Goal: Task Accomplishment & Management: Manage account settings

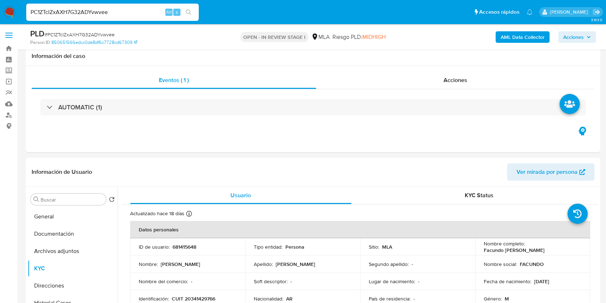
select select "10"
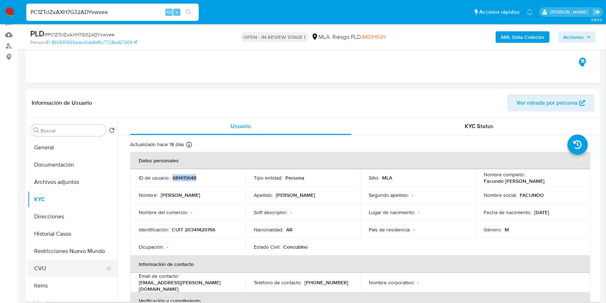
scroll to position [382, 0]
click at [68, 133] on input "Buscar" at bounding box center [72, 130] width 63 height 6
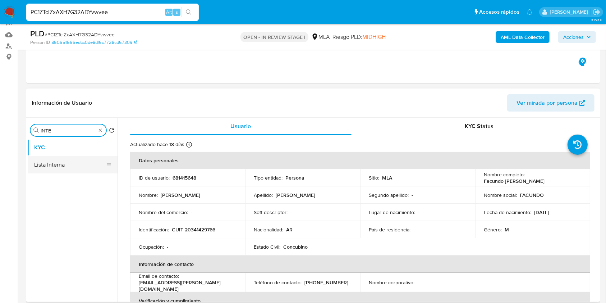
type input "INTE"
click at [53, 165] on button "Lista Interna" at bounding box center [70, 164] width 84 height 17
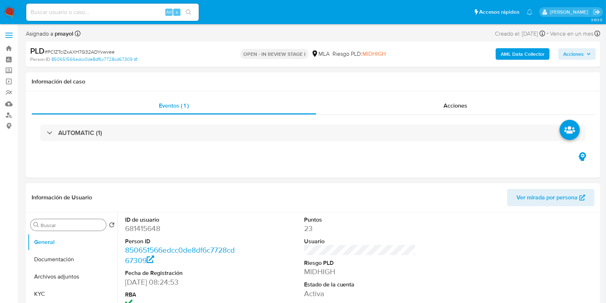
select select "10"
click at [52, 222] on input "Buscar" at bounding box center [72, 225] width 63 height 6
type input "INT"
click at [47, 258] on button "Lista Interna" at bounding box center [70, 258] width 84 height 17
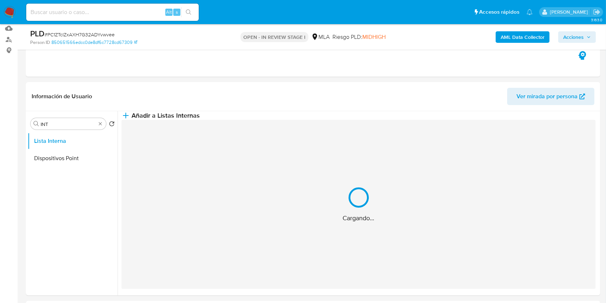
scroll to position [84, 0]
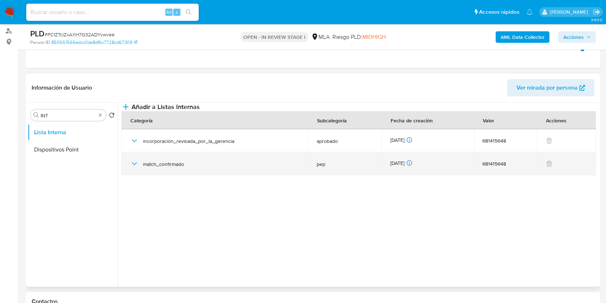
click at [132, 168] on icon "button" at bounding box center [134, 163] width 9 height 9
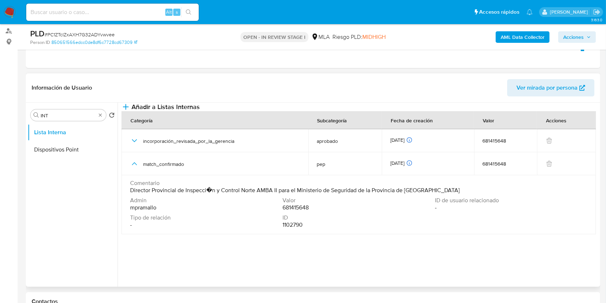
drag, startPoint x: 127, startPoint y: 204, endPoint x: 438, endPoint y: 203, distance: 311.6
click at [438, 203] on td "Comentario Director Provincial de Inspecci�n y Control Norte AMBA II para el Mi…" at bounding box center [358, 204] width 474 height 59
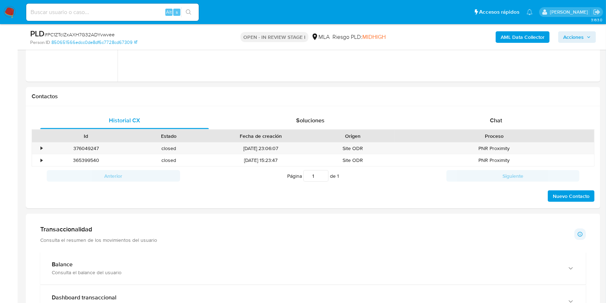
scroll to position [279, 0]
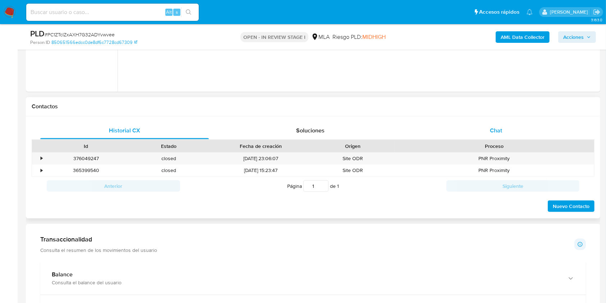
click at [482, 125] on div "Chat" at bounding box center [496, 130] width 169 height 17
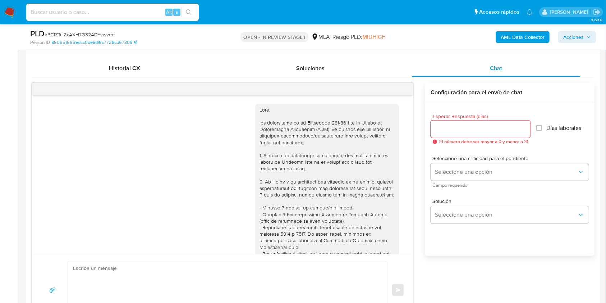
scroll to position [382, 0]
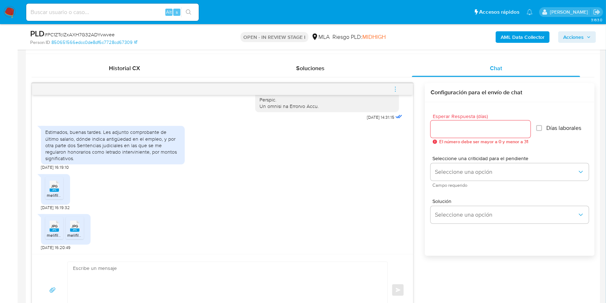
click at [100, 33] on span "# PC1ZTcIZxAXH7G32ADYvwvee" at bounding box center [80, 34] width 70 height 7
copy span "PC1ZTcIZxAXH7G32ADYvwvee"
click at [170, 272] on textarea at bounding box center [225, 290] width 305 height 56
paste textarea "Hola, ¡Muchas gracias por tu respuesta! Confirmamos la recepción de la document…"
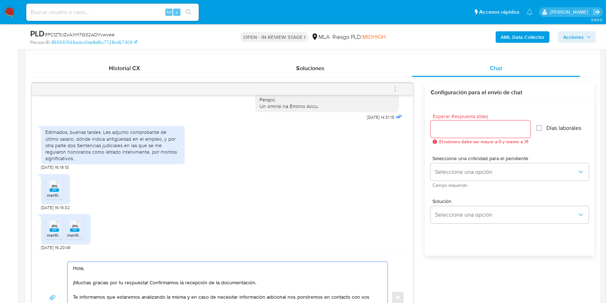
scroll to position [368, 0]
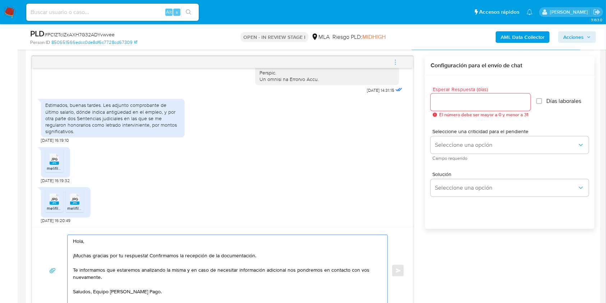
click at [92, 290] on textarea "Hola, ¡Muchas gracias por tu respuesta! Confirmamos la recepción de la document…" at bounding box center [225, 270] width 305 height 71
type textarea "Hola, ¡Muchas gracias por tu respuesta! Confirmamos la recepción de la document…"
click at [443, 99] on input "Esperar Respuesta (días)" at bounding box center [481, 101] width 100 height 9
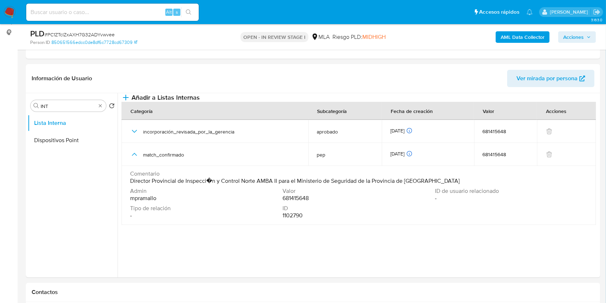
scroll to position [85, 0]
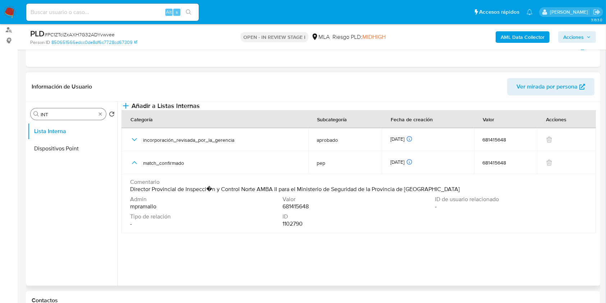
type input "0"
click at [51, 114] on input "INT" at bounding box center [68, 114] width 55 height 6
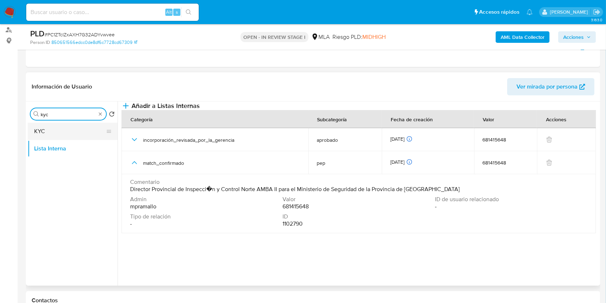
type input "kyc"
click at [45, 128] on button "KYC" at bounding box center [70, 131] width 84 height 17
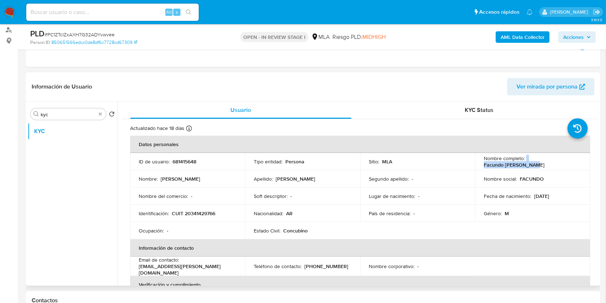
drag, startPoint x: 575, startPoint y: 161, endPoint x: 524, endPoint y: 161, distance: 50.7
click at [524, 161] on div "Nombre completo : Facundo Jorge Lanza" at bounding box center [533, 161] width 98 height 13
copy div "Facundo Jorge Lanza"
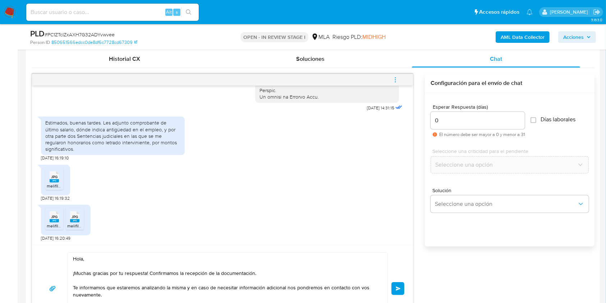
scroll to position [388, 0]
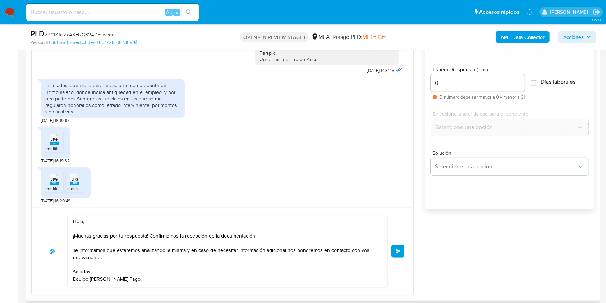
click at [397, 249] on span "Enviar" at bounding box center [398, 251] width 5 height 4
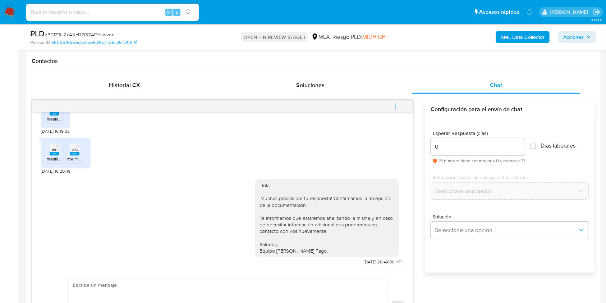
scroll to position [321, 0]
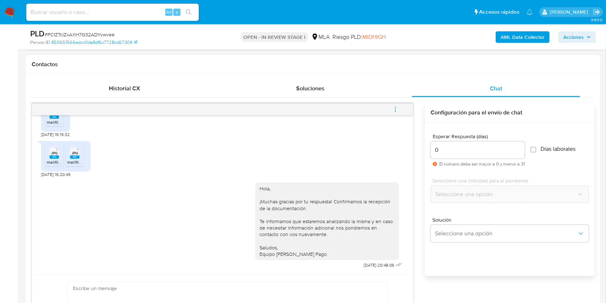
click at [395, 111] on icon "menu-action" at bounding box center [395, 109] width 6 height 6
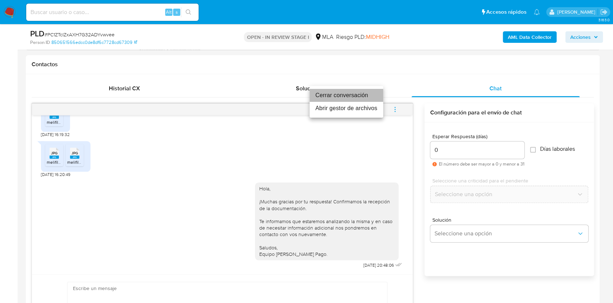
click at [342, 96] on li "Cerrar conversación" at bounding box center [347, 95] width 74 height 13
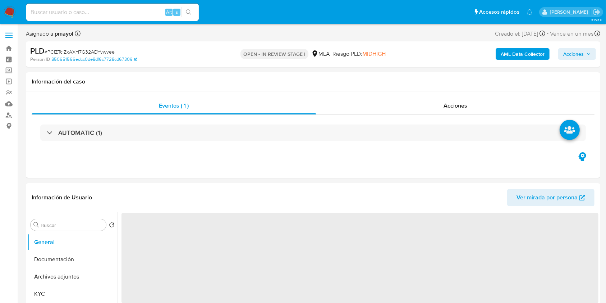
select select "10"
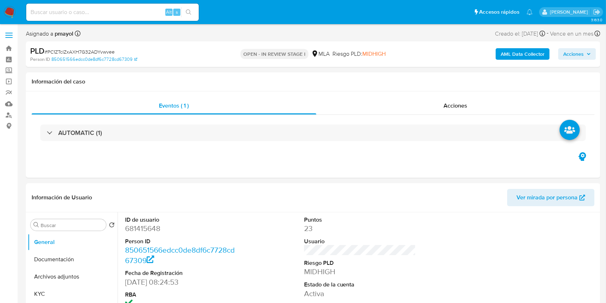
click at [14, 19] on nav "Pausado Ver notificaciones Alt s Accesos rápidos Presiona las siguientes teclas…" at bounding box center [303, 12] width 606 height 24
click at [12, 16] on img at bounding box center [10, 12] width 12 height 12
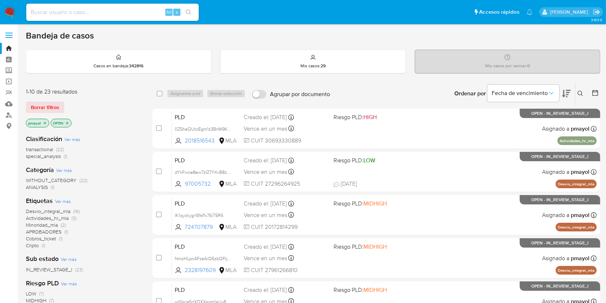
click at [579, 92] on icon at bounding box center [580, 94] width 6 height 6
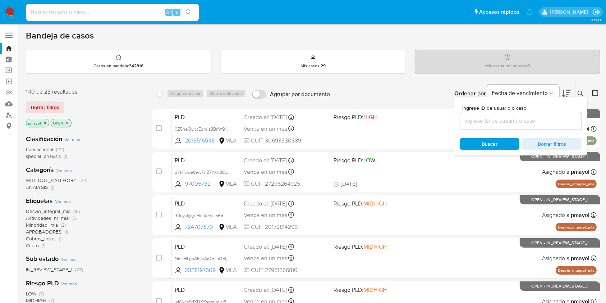
click at [477, 127] on div at bounding box center [520, 120] width 121 height 17
click at [478, 124] on input at bounding box center [520, 120] width 121 height 9
paste input "PC1ZTcIZxAXH7G32ADYvwvee"
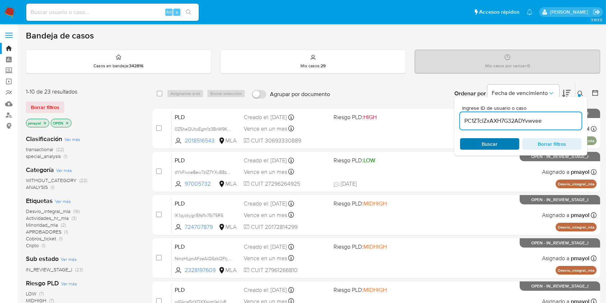
type input "PC1ZTcIZxAXH7G32ADYvwvee"
click at [478, 141] on span "Buscar" at bounding box center [489, 144] width 49 height 10
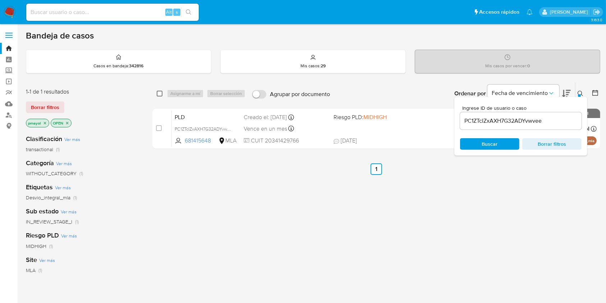
click at [160, 93] on input "checkbox" at bounding box center [160, 94] width 6 height 6
checkbox input "true"
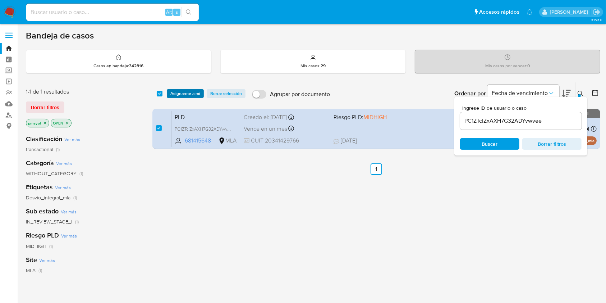
click at [175, 94] on span "Asignarme a mí" at bounding box center [185, 93] width 30 height 7
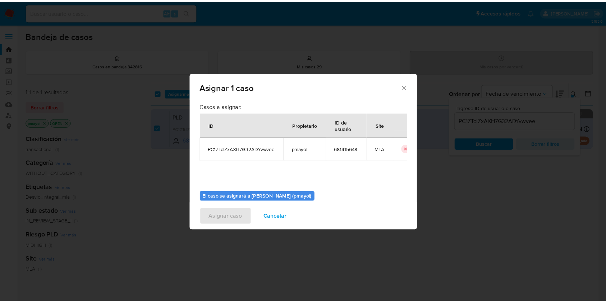
scroll to position [37, 0]
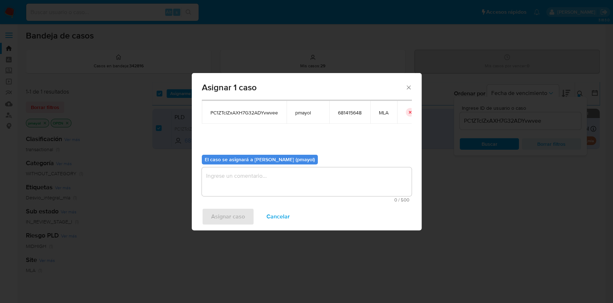
click at [348, 178] on textarea "assign-modal" at bounding box center [307, 181] width 210 height 29
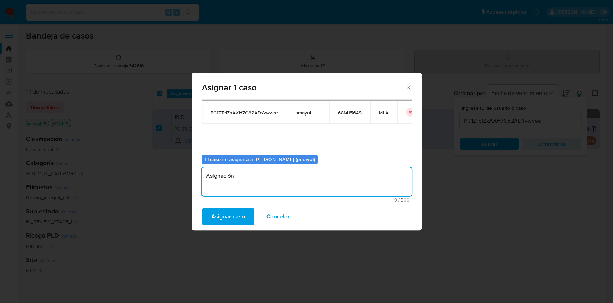
type textarea "Asignación"
click at [219, 217] on span "Asignar caso" at bounding box center [228, 216] width 34 height 16
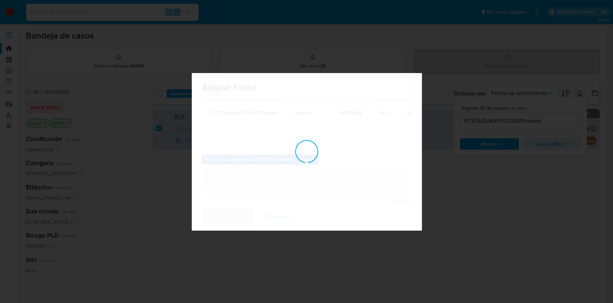
checkbox input "false"
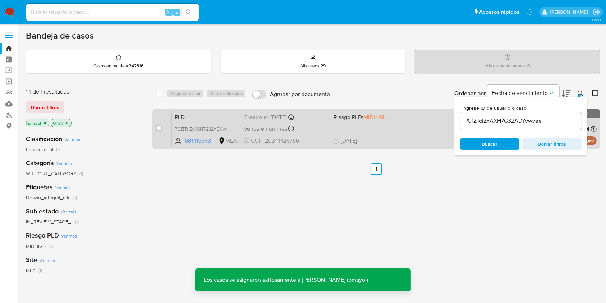
click at [377, 135] on div "PLD PC1ZTcIZxAXH7G32ADYvwvee 681415648 MLA Riesgo PLD: MIDHIGH Creado el: 12/09…" at bounding box center [384, 128] width 425 height 36
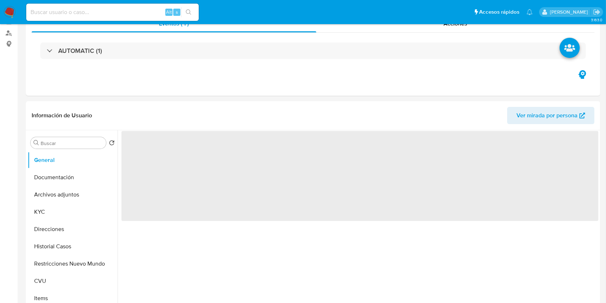
select select "10"
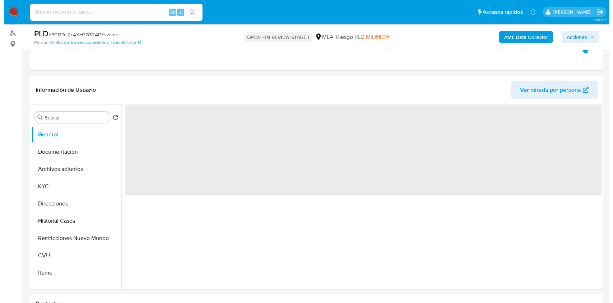
scroll to position [93, 0]
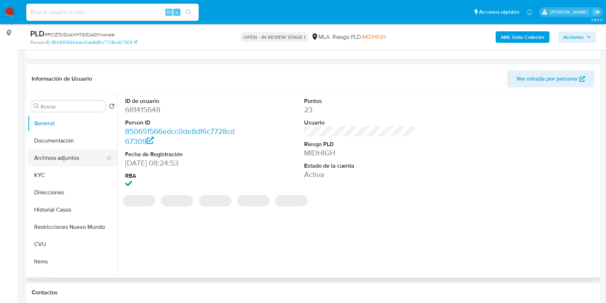
click at [72, 154] on button "Archivos adjuntos" at bounding box center [70, 157] width 84 height 17
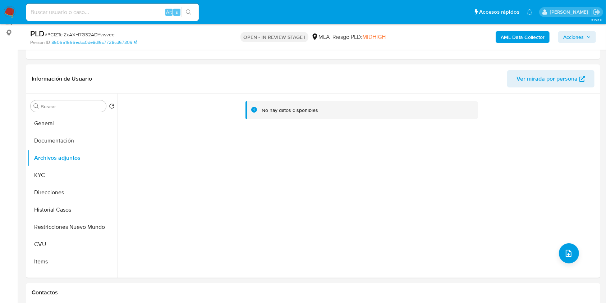
click at [514, 33] on b "AML Data Collector" at bounding box center [523, 36] width 44 height 11
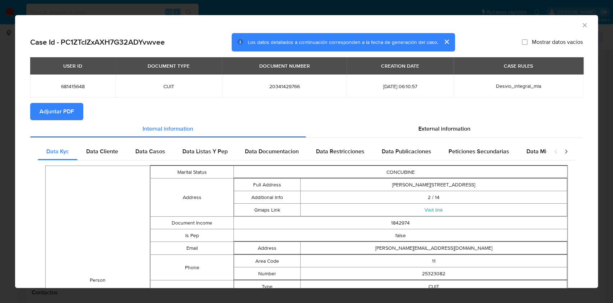
click at [69, 109] on span "Adjuntar PDF" at bounding box center [57, 111] width 34 height 16
click at [581, 25] on icon "Cerrar ventana" at bounding box center [584, 25] width 7 height 7
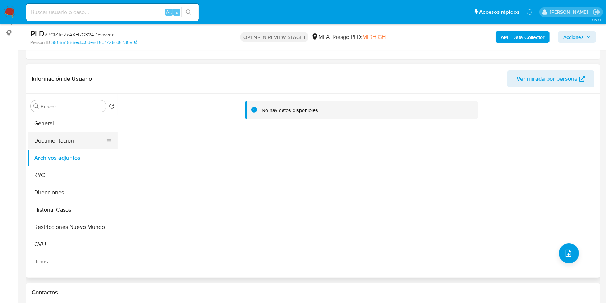
click at [60, 138] on button "Documentación" at bounding box center [70, 140] width 84 height 17
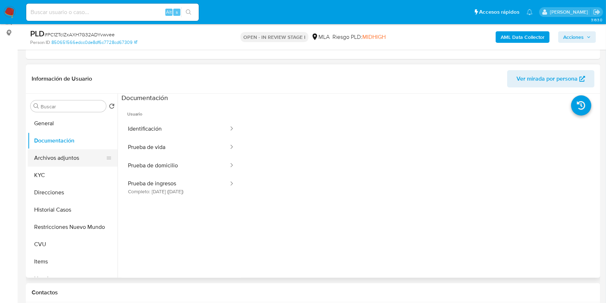
click at [61, 157] on button "Archivos adjuntos" at bounding box center [70, 157] width 84 height 17
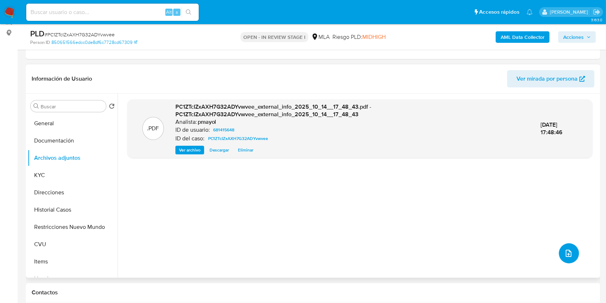
click at [564, 249] on span "upload-file" at bounding box center [568, 253] width 9 height 9
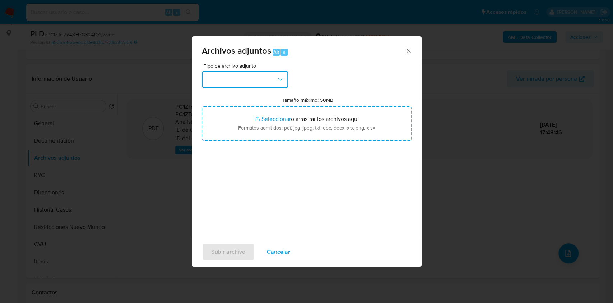
click at [248, 77] on button "button" at bounding box center [245, 79] width 86 height 17
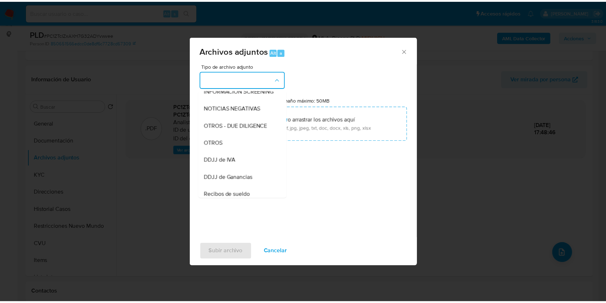
scroll to position [97, 0]
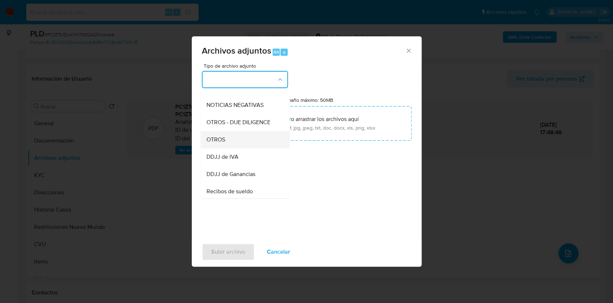
click at [228, 146] on div "OTROS" at bounding box center [242, 139] width 73 height 17
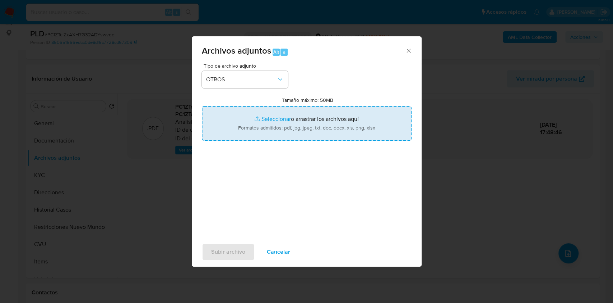
click at [260, 124] on input "Tamaño máximo: 50MB Seleccionar archivos" at bounding box center [307, 123] width 210 height 34
type input "C:\fakepath\Caselog PC1ZTcIZxAXH7G32ADYvwvee.docx"
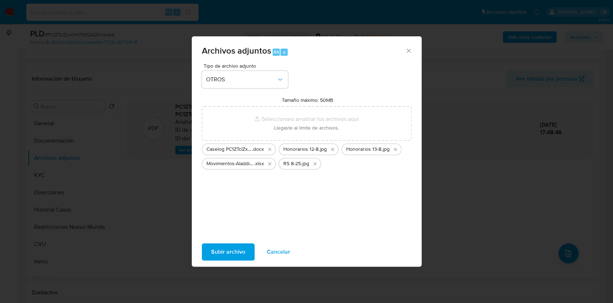
click at [239, 251] on span "Subir archivo" at bounding box center [228, 252] width 34 height 16
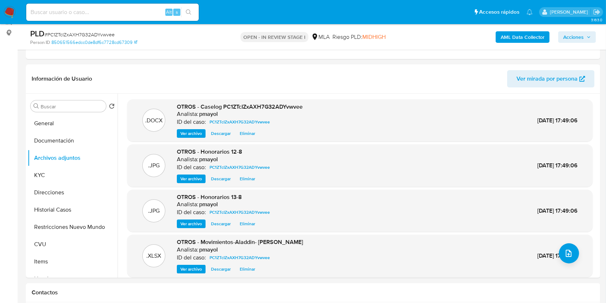
click at [570, 41] on span "Acciones" at bounding box center [573, 36] width 20 height 11
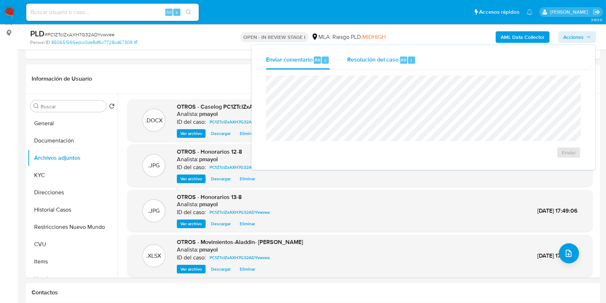
click at [386, 68] on div "Resolución del caso Alt r" at bounding box center [381, 60] width 69 height 19
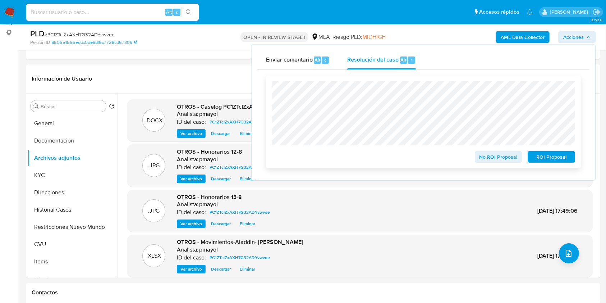
click at [483, 154] on span "No ROI Proposal" at bounding box center [498, 157] width 37 height 10
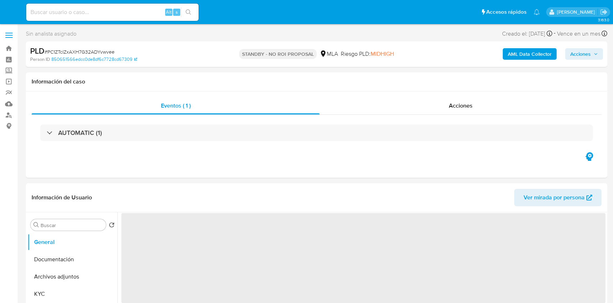
select select "10"
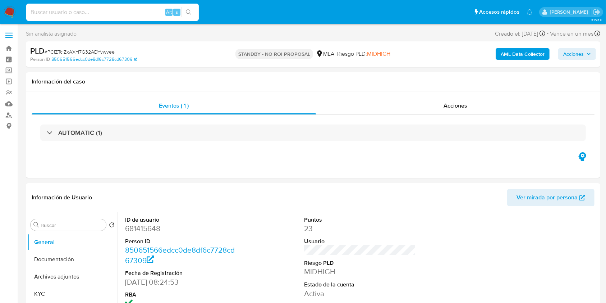
click at [137, 9] on input at bounding box center [112, 12] width 172 height 9
paste input "wIGkce5rlXDXXsqm1aUv8qxG"
type input "wIGkce5rlXDXXsqm1aUv8qxG"
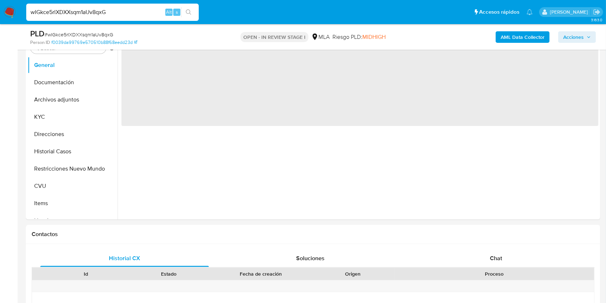
select select "10"
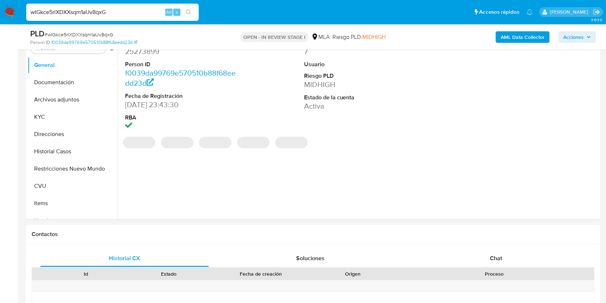
scroll to position [167, 0]
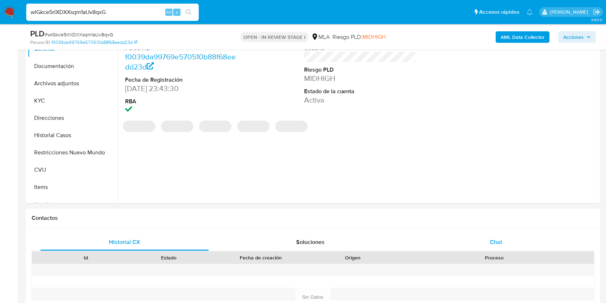
click at [474, 239] on div "Chat" at bounding box center [496, 241] width 169 height 17
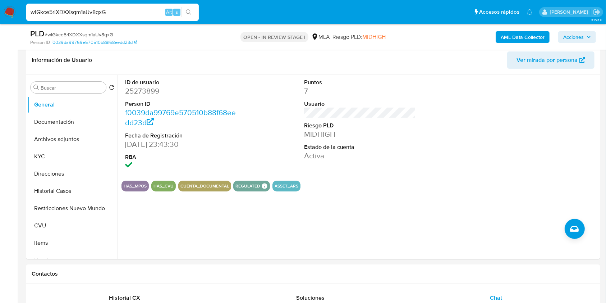
scroll to position [105, 0]
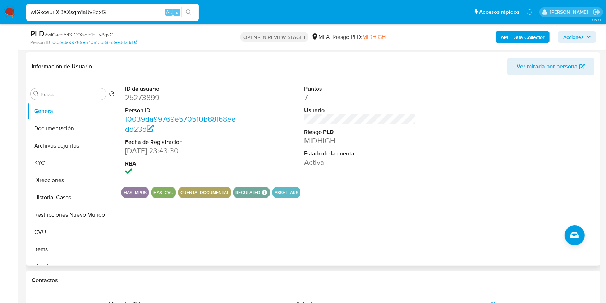
click at [146, 99] on dd "25273899" at bounding box center [181, 97] width 112 height 10
copy dd "25273899"
click at [78, 200] on button "Historial Casos" at bounding box center [70, 197] width 84 height 17
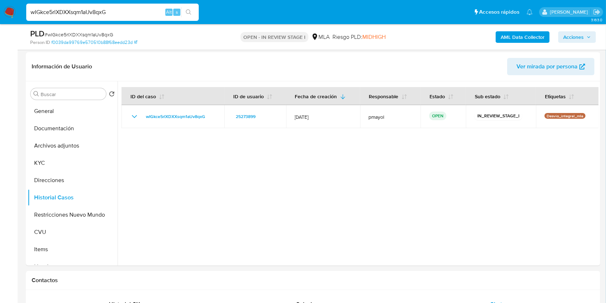
click at [133, 13] on input "wIGkce5rlXDXXsqm1aUv8qxG" at bounding box center [112, 12] width 172 height 9
paste input "QP4u7MinbvfZpNj4mNTvWJ02"
type input "QP4u7MinbvfZpNj4mNTvWJ02"
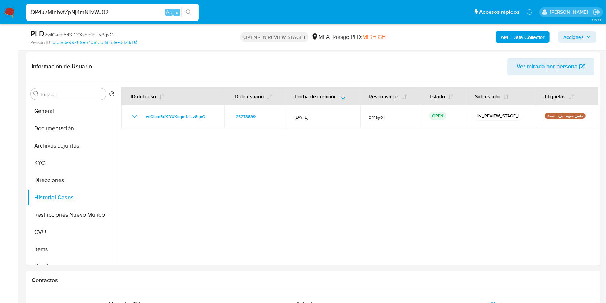
click at [188, 10] on icon "search-icon" at bounding box center [189, 12] width 6 height 6
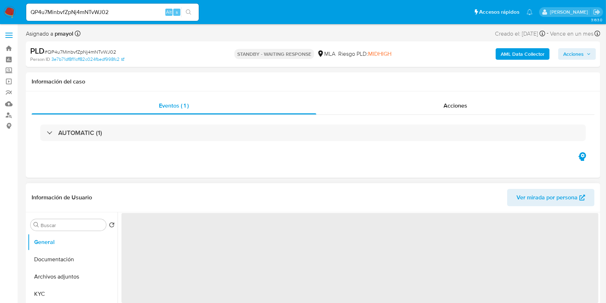
select select "10"
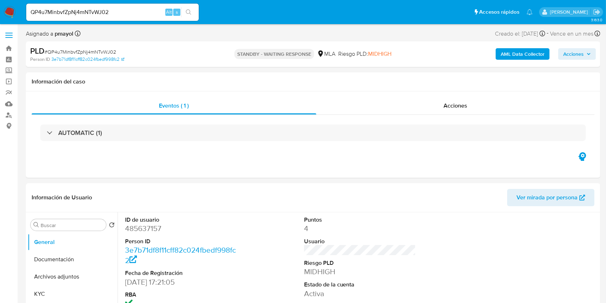
click at [133, 14] on input "QP4u7MinbvfZpNj4mNTvWJ02" at bounding box center [112, 12] width 172 height 9
paste input "tiqwUI4X8kzZVuOnW1WEQzC0"
type input "tiqwUI4X8kzZVuOnW1WEQzC0"
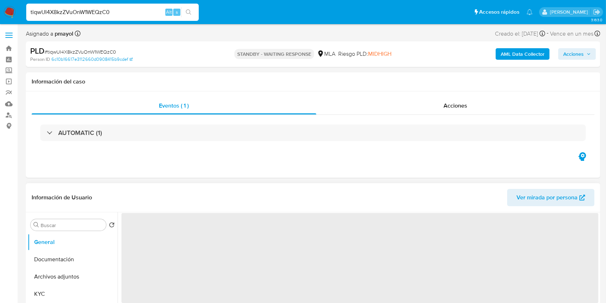
select select "10"
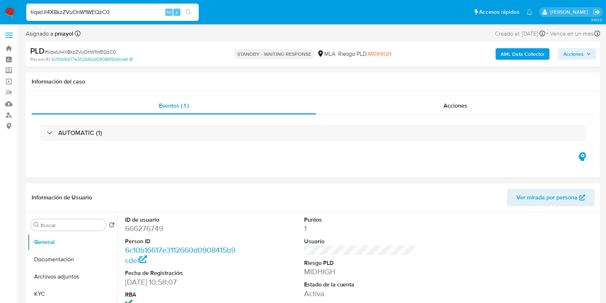
click at [155, 16] on input "tiqwUI4X8kzZVuOnW1WEQzC0" at bounding box center [112, 12] width 172 height 9
paste input "osQfAkNQzFeEgPKA3cwGronn"
type input "osQfAkNQzFeEgPKA3cwGronn"
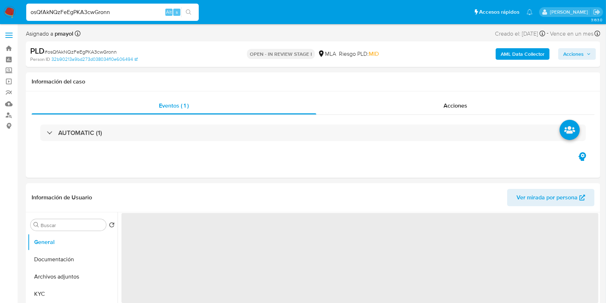
select select "10"
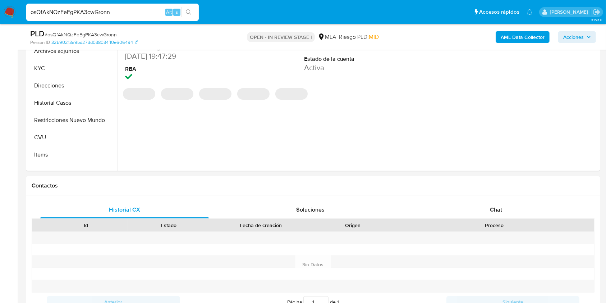
scroll to position [230, 0]
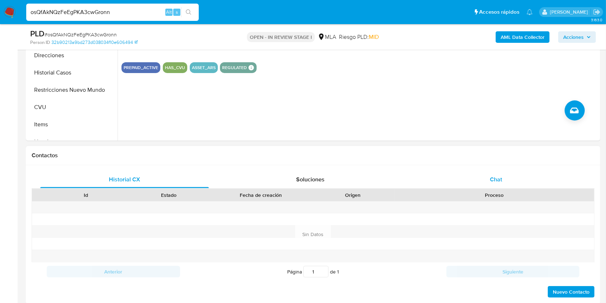
click at [488, 185] on div "Chat" at bounding box center [496, 179] width 169 height 17
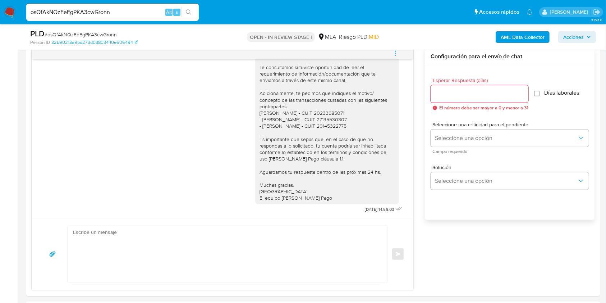
scroll to position [379, 0]
click at [124, 15] on input "osQfAkNQzFeEgPKA3cwGronn" at bounding box center [112, 12] width 172 height 9
paste input "NvWI0IkvPU6JhWvTU89Aje0d"
type input "NvWI0IkvPU6JhWvTU89Aje0d"
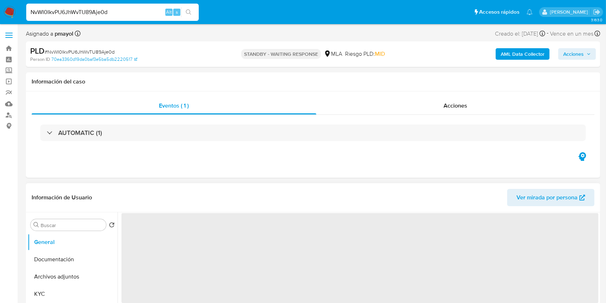
select select "10"
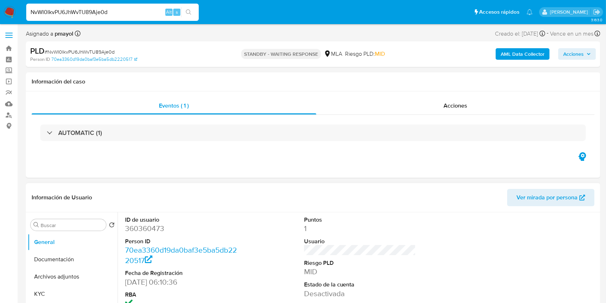
click at [132, 11] on input "NvWI0IkvPU6JhWvTU89Aje0d" at bounding box center [112, 12] width 172 height 9
paste input "BYTDEcsTQTGJ2GCZUU5SVOsH"
type input "BYTDEcsTQTGJ2GCZUU5SVOsH"
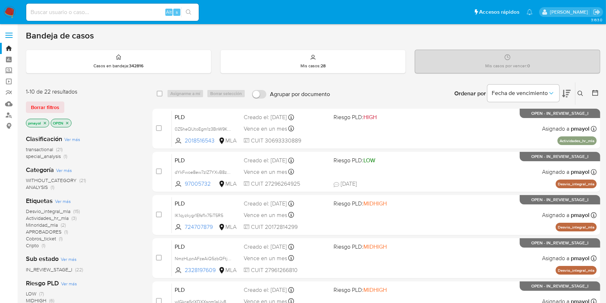
click at [144, 13] on input at bounding box center [112, 12] width 172 height 9
paste input "gHaBi85S9TlyUV8T3QEPNFxx"
type input "gHaBi85S9TlyUV8T3QEPNFxx"
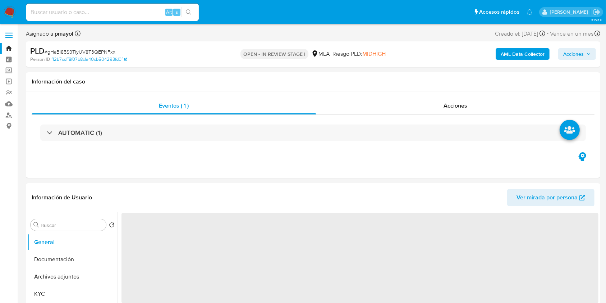
select select "10"
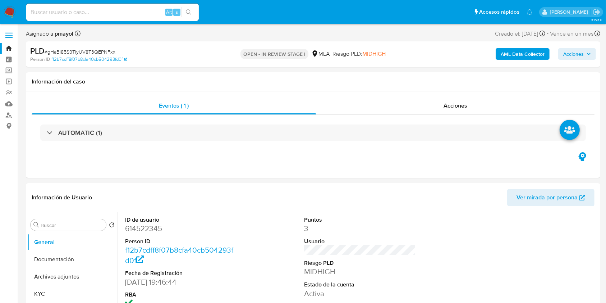
click at [17, 9] on nav "Pausado Ver notificaciones Alt s Accesos rápidos Presiona las siguientes teclas…" at bounding box center [303, 12] width 606 height 24
click at [10, 11] on img at bounding box center [10, 12] width 12 height 12
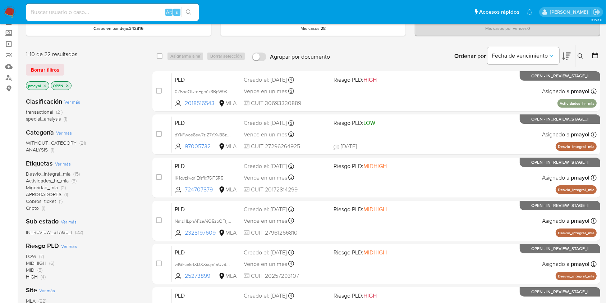
scroll to position [11, 0]
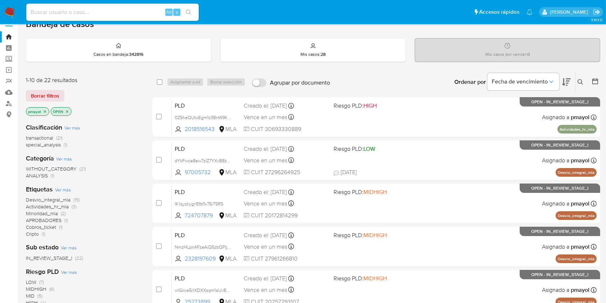
click at [45, 110] on icon "close-filter" at bounding box center [45, 111] width 3 height 3
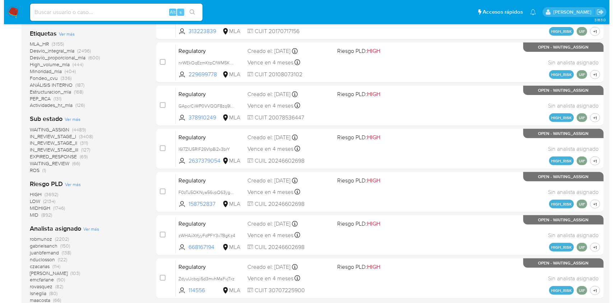
scroll to position [251, 0]
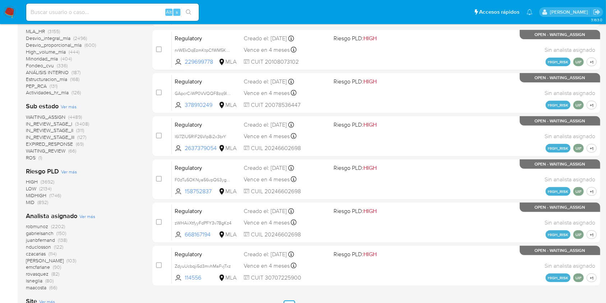
click at [88, 213] on span "Ver más" at bounding box center [87, 216] width 16 height 6
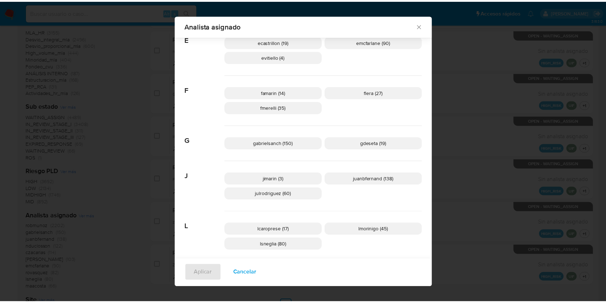
scroll to position [174, 0]
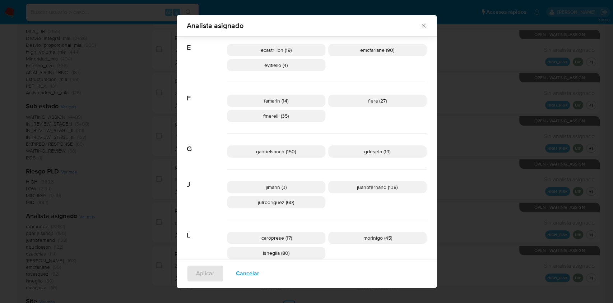
click at [421, 28] on icon "Cerrar" at bounding box center [423, 25] width 7 height 7
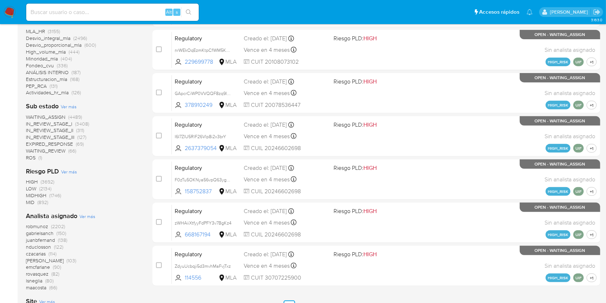
click at [84, 11] on input at bounding box center [112, 12] width 172 height 9
paste input "gHaBi85S9TlyUV8T3QEPNFxx"
type input "gHaBi85S9TlyUV8T3QEPNFxx"
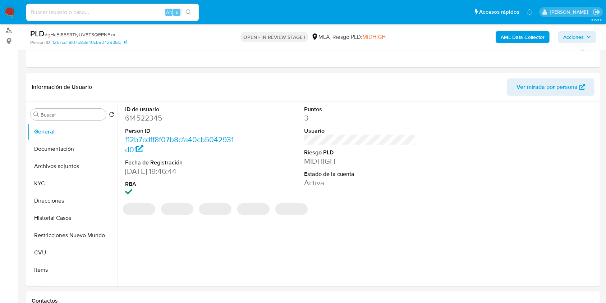
select select "10"
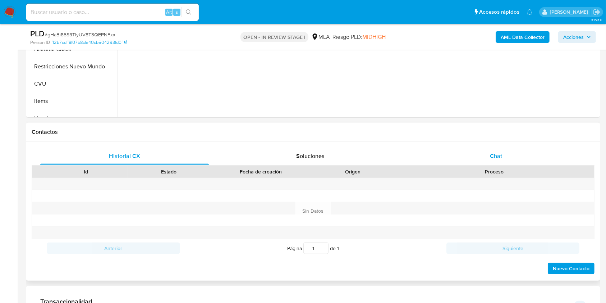
click at [540, 155] on div "Chat" at bounding box center [496, 155] width 169 height 17
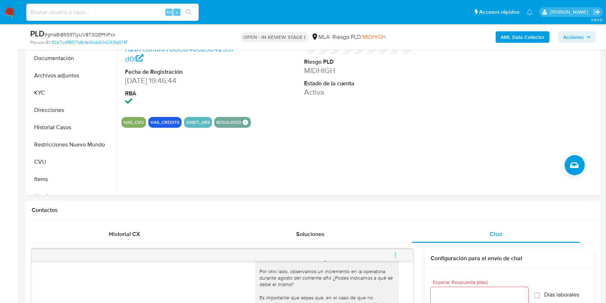
scroll to position [73, 0]
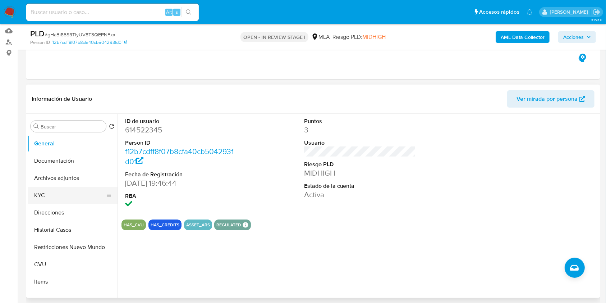
click at [61, 195] on button "KYC" at bounding box center [70, 195] width 84 height 17
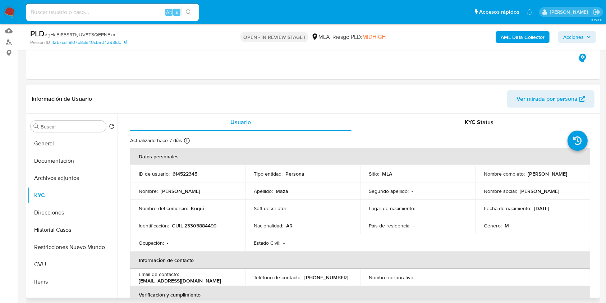
click at [191, 227] on p "CUIL 23305884499" at bounding box center [194, 225] width 45 height 6
copy p "23305884499"
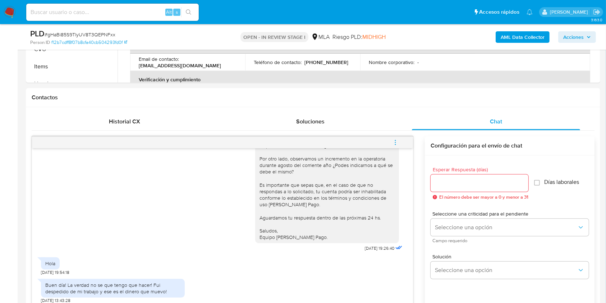
scroll to position [343, 0]
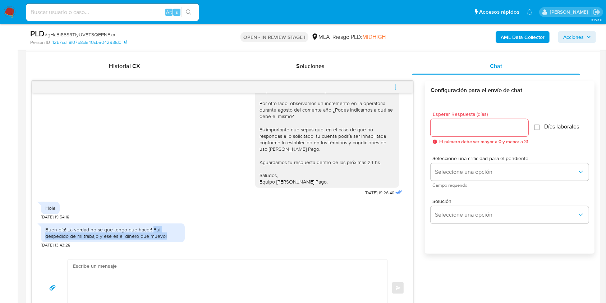
drag, startPoint x: 170, startPoint y: 234, endPoint x: 152, endPoint y: 229, distance: 18.9
click at [152, 229] on div "Buen día! La verdad no se que tengo que hacer! Fui despedido de mi trabajo y es…" at bounding box center [112, 232] width 135 height 13
copy div "Fui despedido de mi trabajo y ese es el dinero que muevo!"
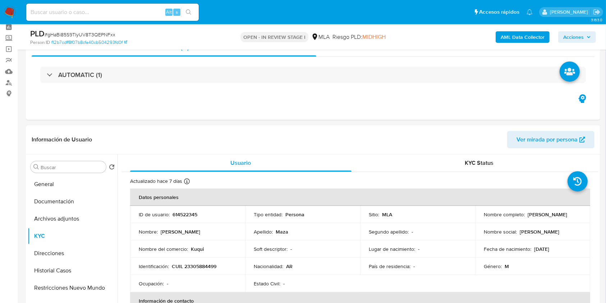
scroll to position [50, 0]
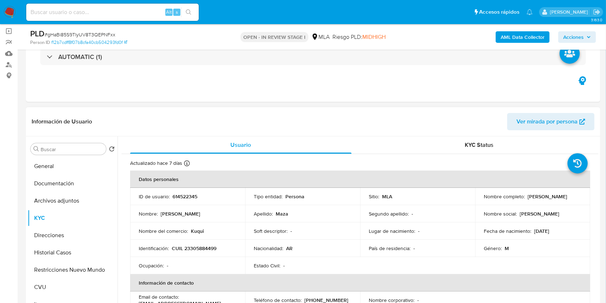
click at [535, 117] on span "Ver mirada por persona" at bounding box center [546, 121] width 61 height 17
click at [66, 196] on button "Archivos adjuntos" at bounding box center [70, 200] width 84 height 17
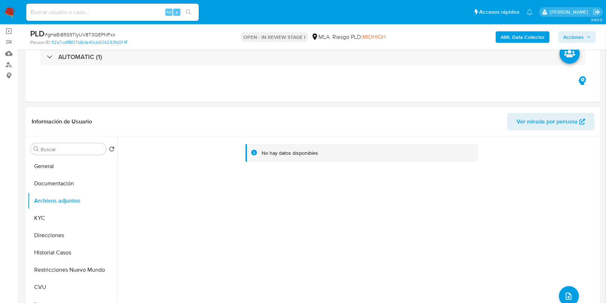
click at [514, 35] on b "AML Data Collector" at bounding box center [523, 36] width 44 height 11
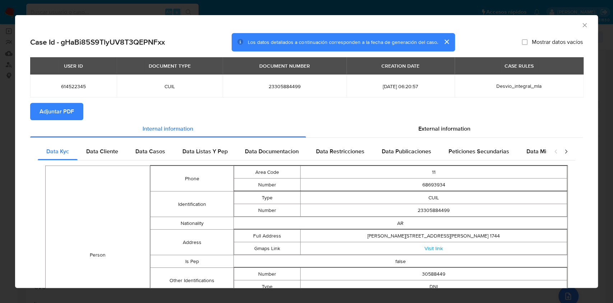
click at [48, 108] on span "Adjuntar PDF" at bounding box center [57, 111] width 34 height 16
click at [583, 26] on icon "Cerrar ventana" at bounding box center [585, 25] width 4 height 4
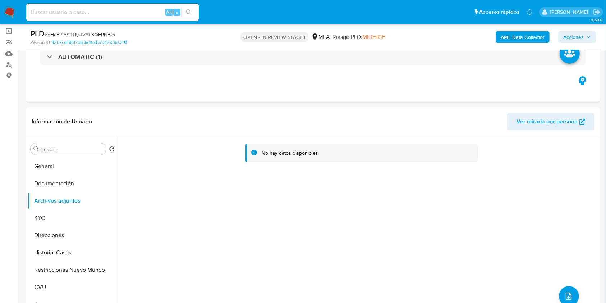
click at [77, 32] on span "# gHaBi85S9TlyUV8T3QEPNFxx" at bounding box center [80, 34] width 71 height 7
copy span "gHaBi85S9TlyUV8T3QEPNFxx"
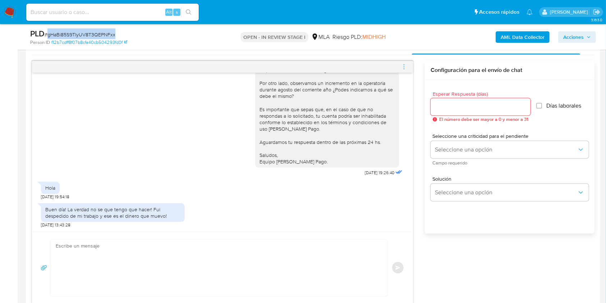
scroll to position [370, 0]
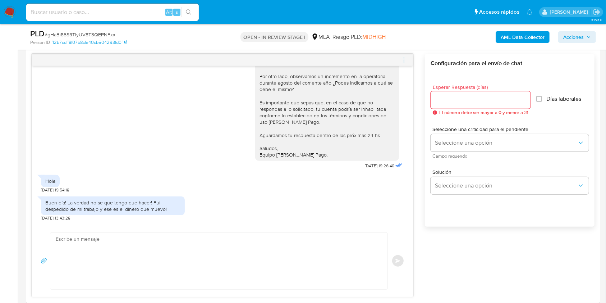
click at [144, 266] on textarea at bounding box center [217, 261] width 323 height 56
paste textarea "Hola, ¡Muchas gracias por tu respuesta! Confirmamos la recepción de la document…"
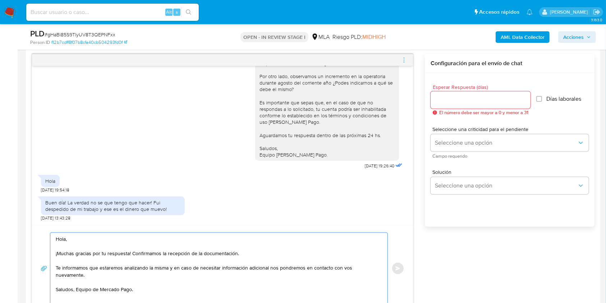
drag, startPoint x: 258, startPoint y: 256, endPoint x: 132, endPoint y: 254, distance: 126.1
click at [132, 254] on textarea "Hola, ¡Muchas gracias por tu respuesta! Confirmamos la recepción de la document…" at bounding box center [217, 268] width 323 height 71
click at [77, 282] on textarea "Hola, ¡Muchas gracias por tu respuesta! Te informamos que estaremos analizando …" at bounding box center [217, 268] width 323 height 71
type textarea "Hola, ¡Muchas gracias por tu respuesta! Te informamos que estaremos analizando …"
click at [471, 101] on input "Esperar Respuesta (días)" at bounding box center [481, 99] width 100 height 9
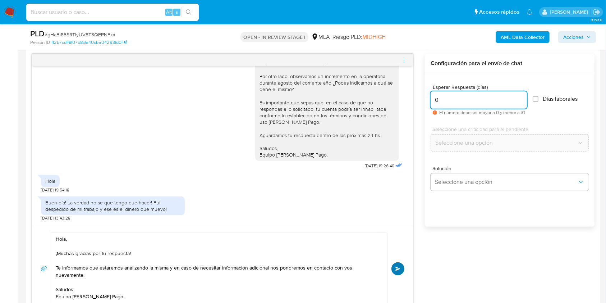
type input "0"
click at [399, 269] on span "Enviar" at bounding box center [397, 268] width 5 height 4
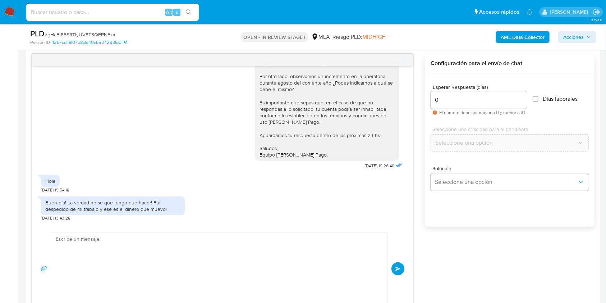
click at [406, 63] on span "menu-action" at bounding box center [404, 59] width 6 height 17
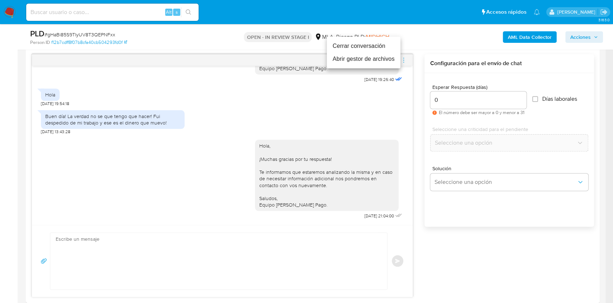
click at [362, 46] on li "Cerrar conversación" at bounding box center [364, 46] width 74 height 13
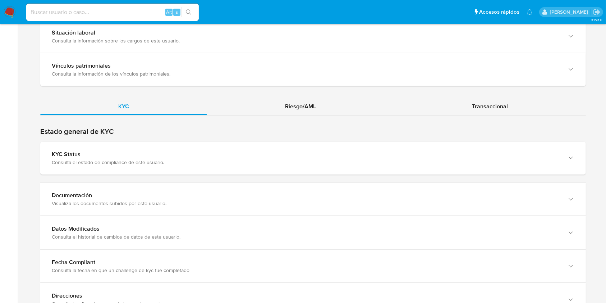
scroll to position [637, 0]
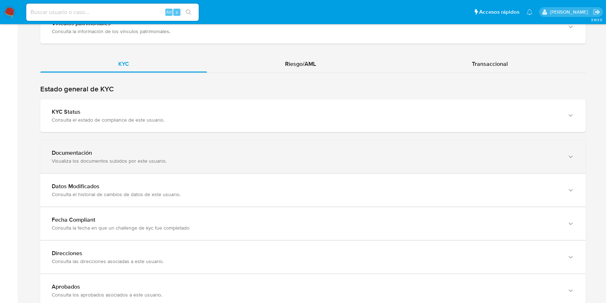
click at [448, 144] on div "Documentación Visualiza los documentos subidos por este usuario." at bounding box center [313, 156] width 546 height 33
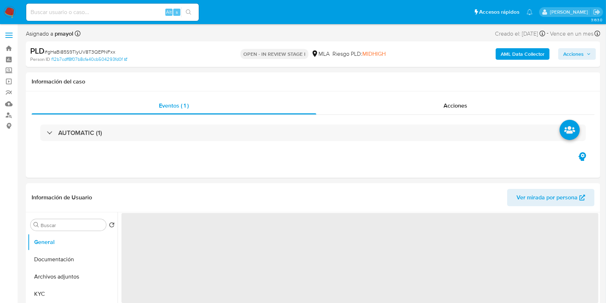
select select "10"
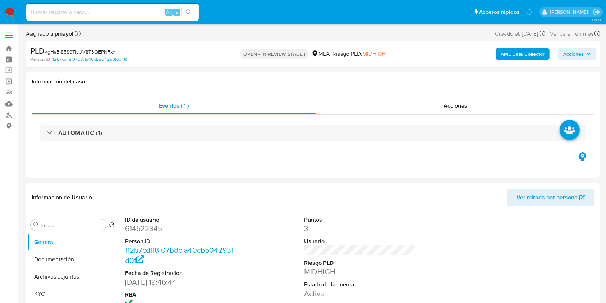
click at [12, 14] on img at bounding box center [10, 12] width 12 height 12
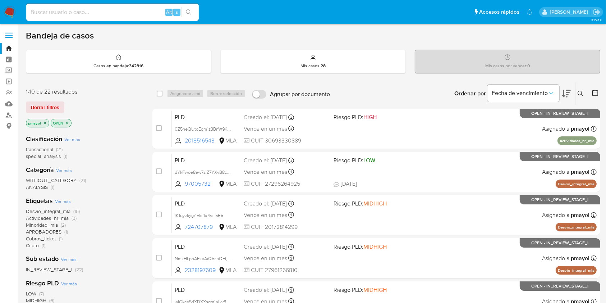
click at [575, 90] on button at bounding box center [581, 93] width 12 height 9
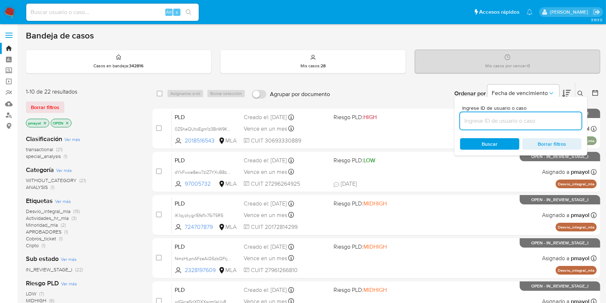
click at [487, 123] on input at bounding box center [520, 120] width 121 height 9
type input "gHaBi85S9TlyUV8T3QEPNFxx"
click at [482, 139] on span "Buscar" at bounding box center [490, 143] width 16 height 11
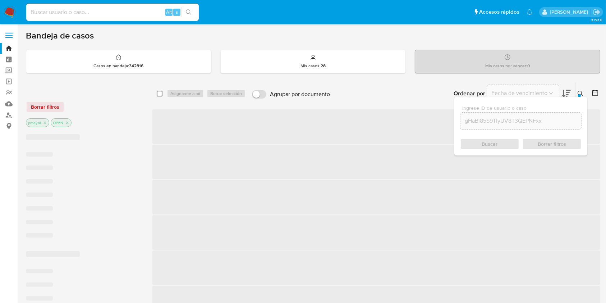
click at [159, 92] on input "checkbox" at bounding box center [160, 94] width 6 height 6
checkbox input "true"
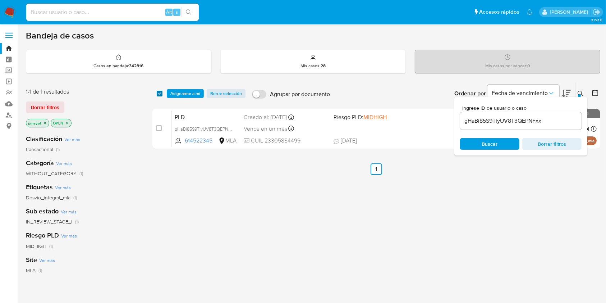
checkbox input "true"
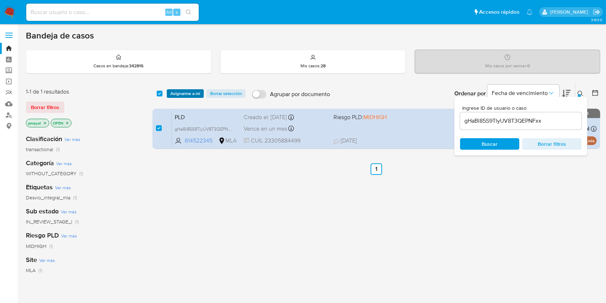
click at [180, 91] on span "Asignarme a mí" at bounding box center [185, 93] width 30 height 7
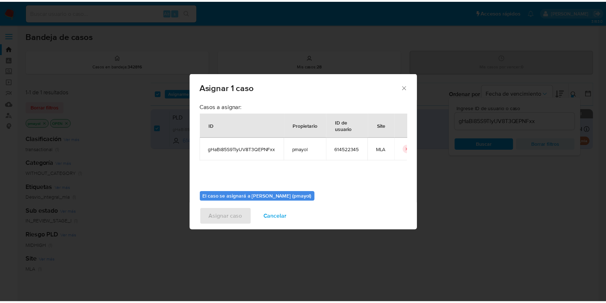
scroll to position [37, 0]
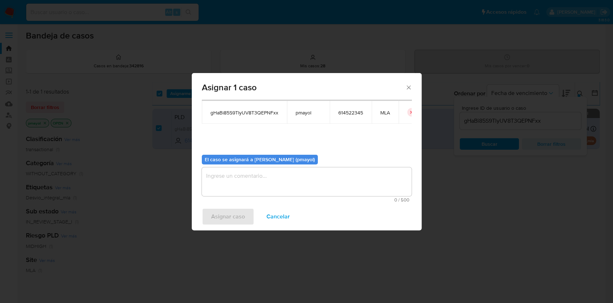
click at [328, 176] on textarea "assign-modal" at bounding box center [307, 181] width 210 height 29
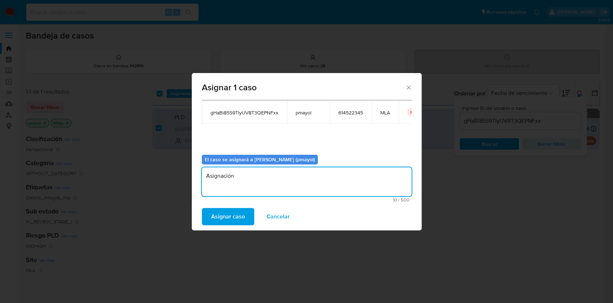
type textarea "Asignación"
click at [224, 217] on span "Asignar caso" at bounding box center [228, 216] width 34 height 16
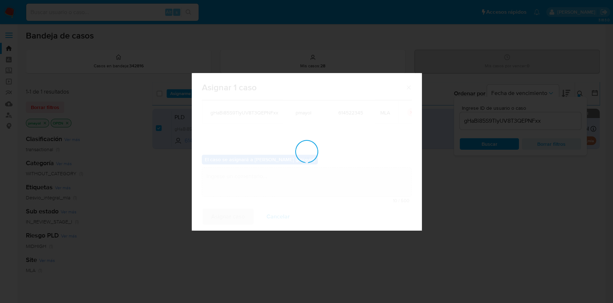
checkbox input "false"
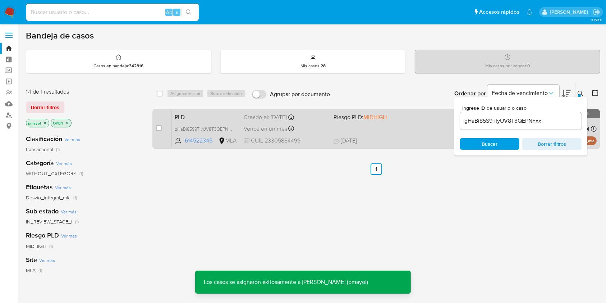
click at [397, 129] on div "PLD gHaBi85S9TlyUV8T3QEPNFxx 614522345 MLA Riesgo PLD: MIDHIGH Creado el: 12/09…" at bounding box center [384, 128] width 425 height 36
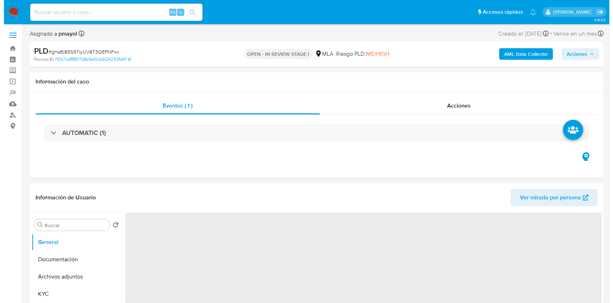
scroll to position [93, 0]
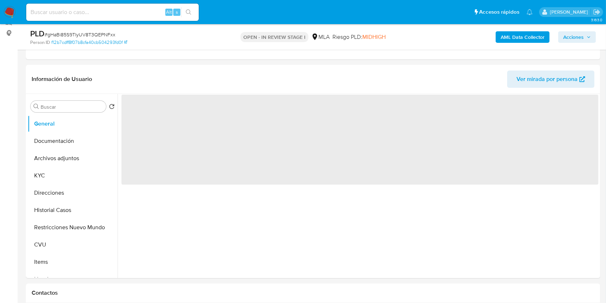
select select "10"
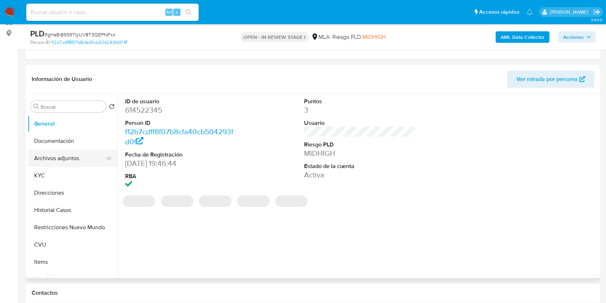
click at [58, 160] on button "Archivos adjuntos" at bounding box center [70, 157] width 84 height 17
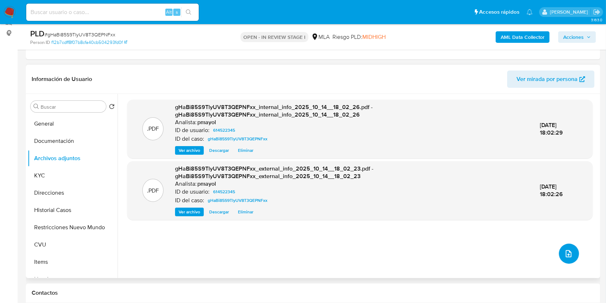
click at [564, 251] on icon "upload-file" at bounding box center [568, 253] width 9 height 9
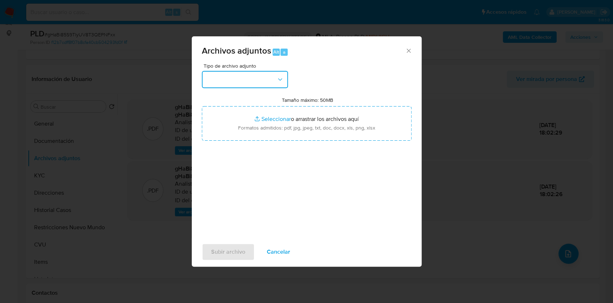
click at [233, 82] on button "button" at bounding box center [245, 79] width 86 height 17
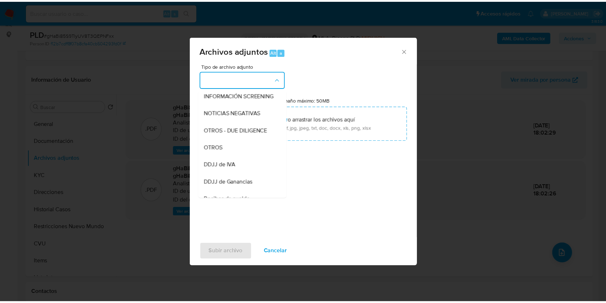
scroll to position [94, 0]
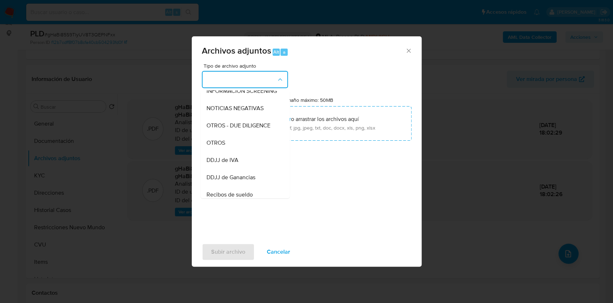
click at [217, 151] on div "OTROS" at bounding box center [242, 142] width 73 height 17
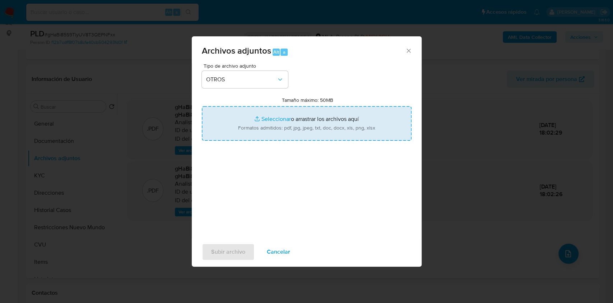
click at [285, 109] on input "Tamaño máximo: 50MB Seleccionar archivos" at bounding box center [307, 123] width 210 height 34
type input "C:\fakepath\Caselog gHaBi85S9TlyUV8T3QEPNFxx.docx"
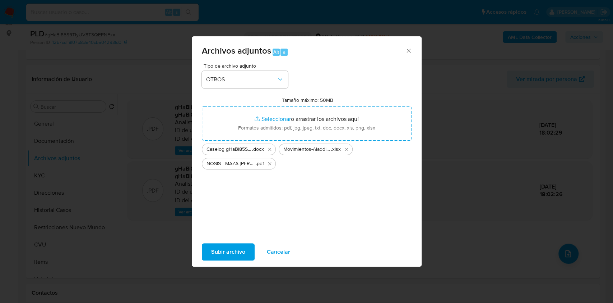
click at [231, 252] on span "Subir archivo" at bounding box center [228, 252] width 34 height 16
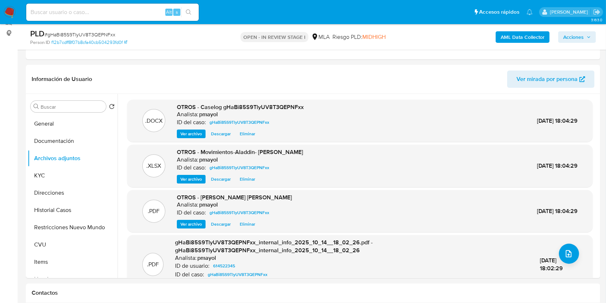
click at [582, 38] on span "Acciones" at bounding box center [573, 36] width 20 height 11
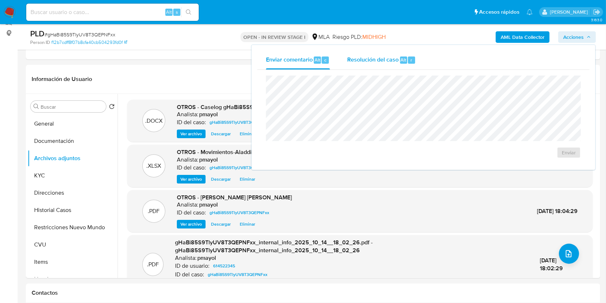
click at [396, 56] on span "Resolución del caso" at bounding box center [372, 59] width 51 height 8
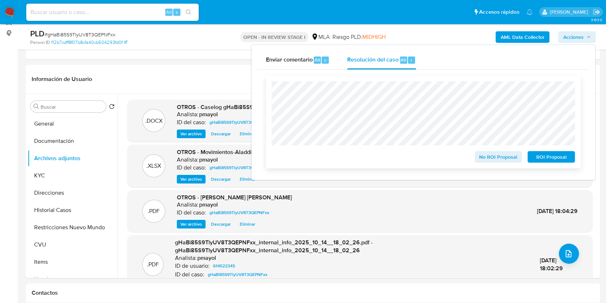
click at [484, 158] on span "No ROI Proposal" at bounding box center [498, 157] width 37 height 10
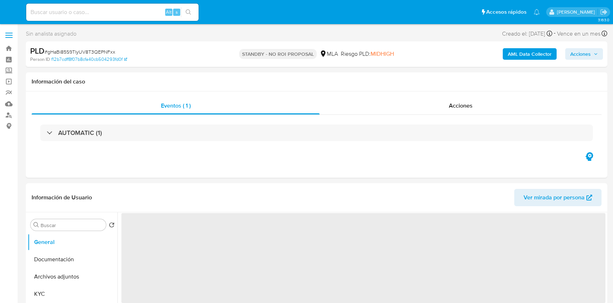
select select "10"
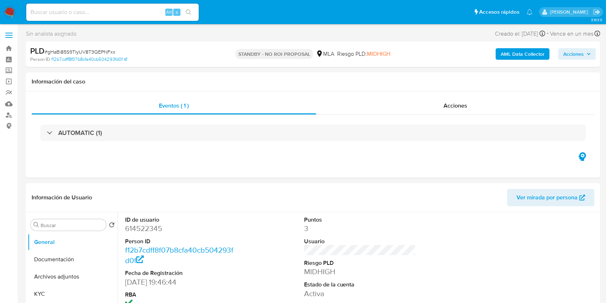
click at [16, 11] on nav "Pausado Ver notificaciones Alt s Accesos rápidos Presiona las siguientes teclas…" at bounding box center [303, 12] width 606 height 24
click at [7, 15] on img at bounding box center [10, 12] width 12 height 12
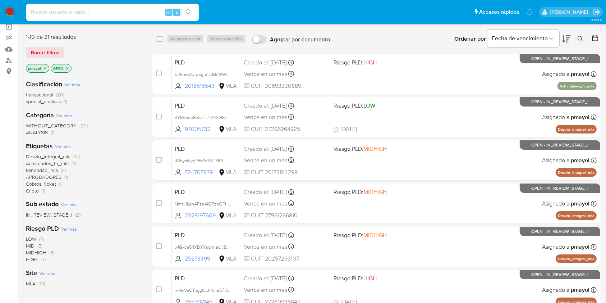
scroll to position [47, 0]
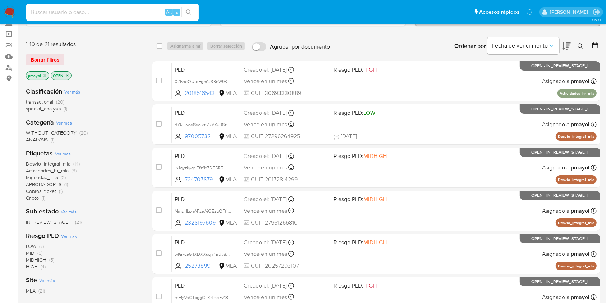
click at [108, 12] on input at bounding box center [112, 12] width 172 height 9
paste input "HdMi8R8RggeIzAzkYTvlGk6T"
type input "HdMi8R8RggeIzAzkYTvlGk6T"
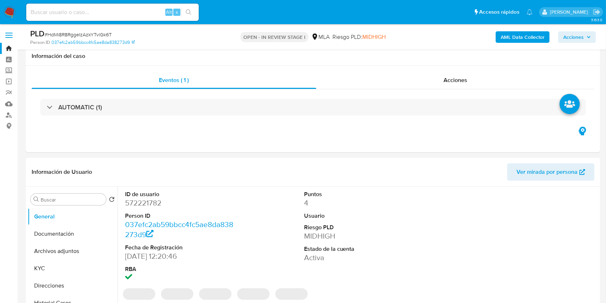
select select "10"
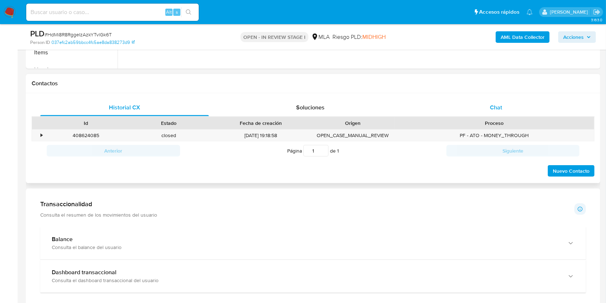
click at [497, 105] on span "Chat" at bounding box center [496, 107] width 12 height 8
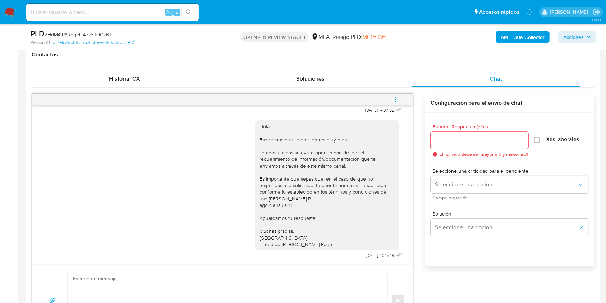
scroll to position [338, 0]
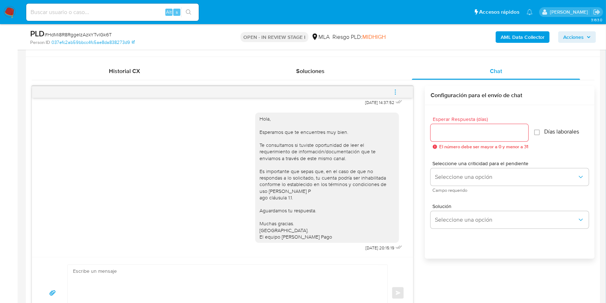
click at [11, 10] on img at bounding box center [10, 12] width 12 height 12
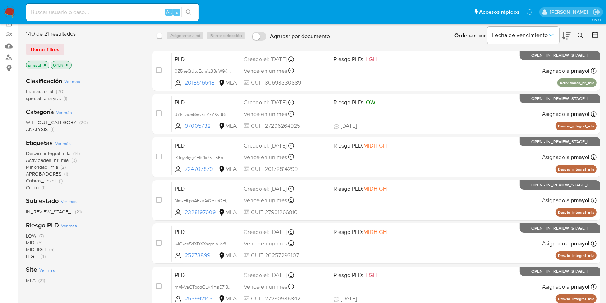
scroll to position [57, 0]
click at [143, 8] on input at bounding box center [112, 12] width 172 height 9
paste input "IK1qyzkygr1Efsf1x75iT5R5"
type input "IK1qyzkygr1Efsf1x75iT5R5"
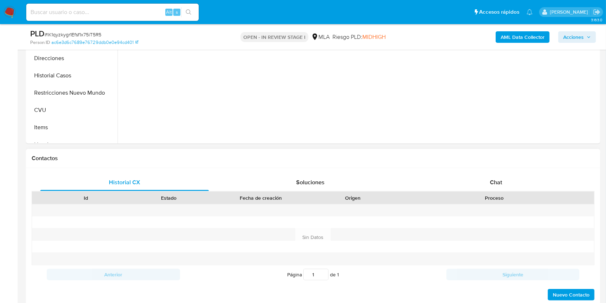
scroll to position [231, 0]
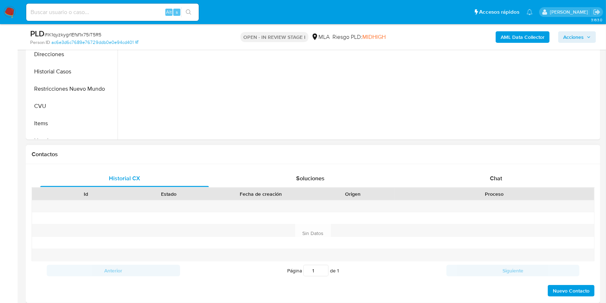
select select "10"
click at [490, 178] on span "Chat" at bounding box center [496, 178] width 12 height 8
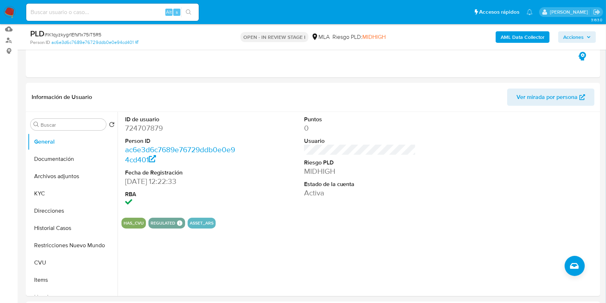
scroll to position [0, 0]
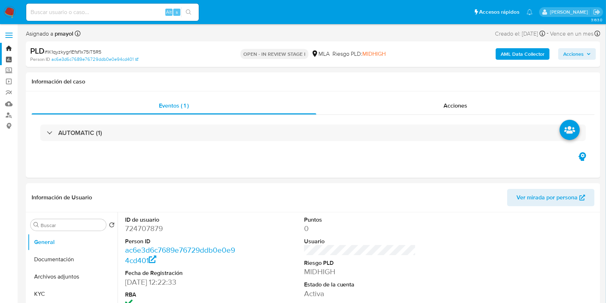
click at [9, 59] on link "Tablero" at bounding box center [43, 59] width 86 height 11
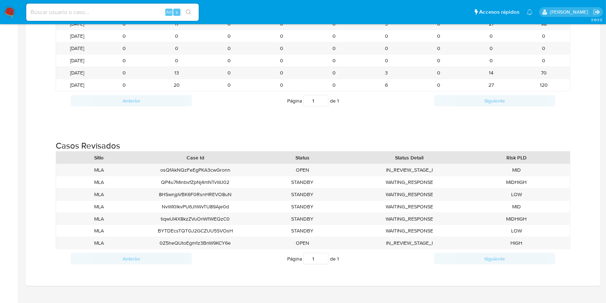
scroll to position [880, 0]
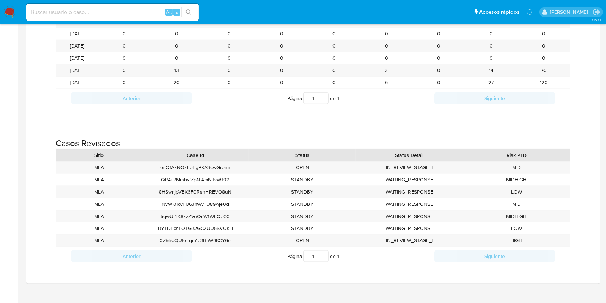
click at [10, 11] on img at bounding box center [10, 12] width 12 height 12
